Goal: Task Accomplishment & Management: Manage account settings

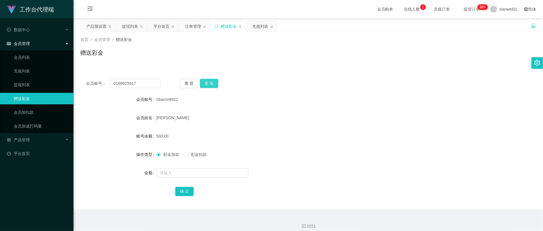
drag, startPoint x: 0, startPoint y: 0, endPoint x: 200, endPoint y: 82, distance: 216.1
click at [200, 82] on button "查 询" at bounding box center [209, 83] width 18 height 9
drag, startPoint x: 134, startPoint y: 80, endPoint x: 25, endPoint y: 75, distance: 108.9
click at [17, 76] on section "工作台代理端 数据中心 会员管理 会员列表 充值列表 提现列表 赠送彩金 会员加扣款 会员加减打码量 产品管理 开奖记录 注单管理 产品列表 即时注单 产品预…" at bounding box center [271, 118] width 543 height 237
paste input "abc8855"
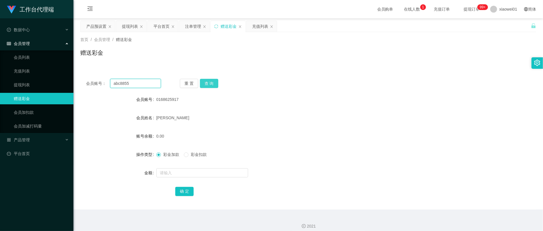
type input "abc8855"
click at [200, 83] on button "查 询" at bounding box center [209, 83] width 18 height 9
click at [192, 25] on div "注单管理" at bounding box center [193, 26] width 16 height 11
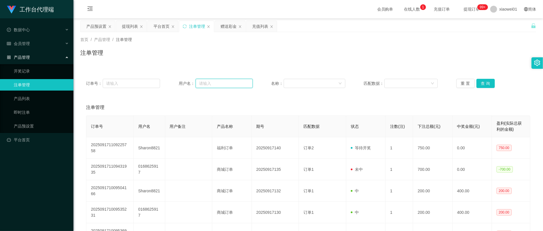
click at [213, 83] on input "text" at bounding box center [224, 83] width 57 height 9
paste input "abc8855"
type input "abc8855"
click at [480, 80] on button "查 询" at bounding box center [486, 83] width 18 height 9
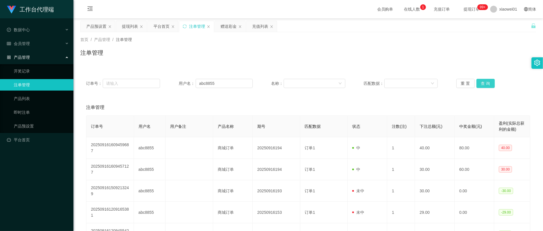
click at [490, 86] on button "查 询" at bounding box center [486, 83] width 18 height 9
click at [321, 55] on div "注单管理" at bounding box center [308, 55] width 456 height 13
click at [232, 27] on div "赠送彩金" at bounding box center [229, 26] width 16 height 11
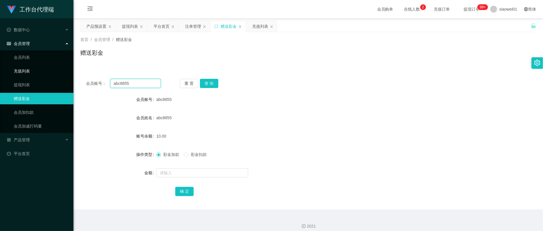
drag, startPoint x: 148, startPoint y: 85, endPoint x: 35, endPoint y: 73, distance: 114.4
click at [37, 73] on section "工作台代理端 数据中心 会员管理 会员列表 充值列表 提现列表 赠送彩金 会员加扣款 会员加减打码量 产品管理 开奖记录 注单管理 产品列表 即时注单 产品预…" at bounding box center [271, 118] width 543 height 237
click at [210, 82] on button "查 询" at bounding box center [209, 83] width 18 height 9
click at [192, 171] on input "text" at bounding box center [202, 173] width 92 height 9
type input "490"
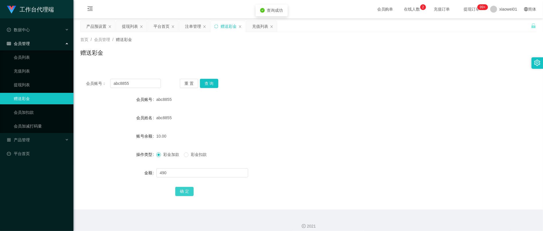
click at [183, 193] on button "确 定" at bounding box center [184, 191] width 18 height 9
click at [341, 132] on div "10.00" at bounding box center [289, 136] width 266 height 11
drag, startPoint x: 143, startPoint y: 82, endPoint x: 28, endPoint y: 80, distance: 114.6
click at [28, 80] on section "工作台代理端 数据中心 会员管理 会员列表 充值列表 提现列表 赠送彩金 会员加扣款 会员加减打码量 产品管理 开奖记录 注单管理 产品列表 即时注单 产品预…" at bounding box center [271, 118] width 543 height 237
paste input "con1234567"
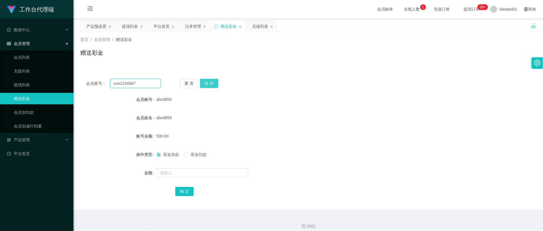
type input "con1234567"
click at [214, 83] on button "查 询" at bounding box center [209, 83] width 18 height 9
click at [187, 172] on input "text" at bounding box center [202, 173] width 92 height 9
type input "20"
click at [182, 192] on button "确 定" at bounding box center [184, 191] width 18 height 9
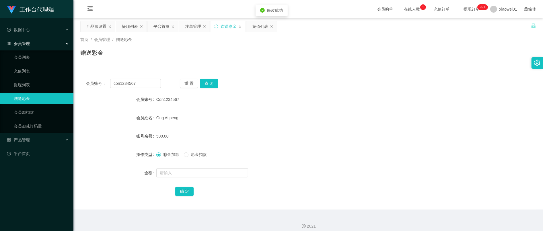
click at [350, 143] on form "会员账号 Con1234567 会员姓名 Ong Ai peng 账号余额 500.00 操作类型 彩金加款 彩金扣款 金额 确 定" at bounding box center [308, 145] width 456 height 103
